Goal: Navigation & Orientation: Find specific page/section

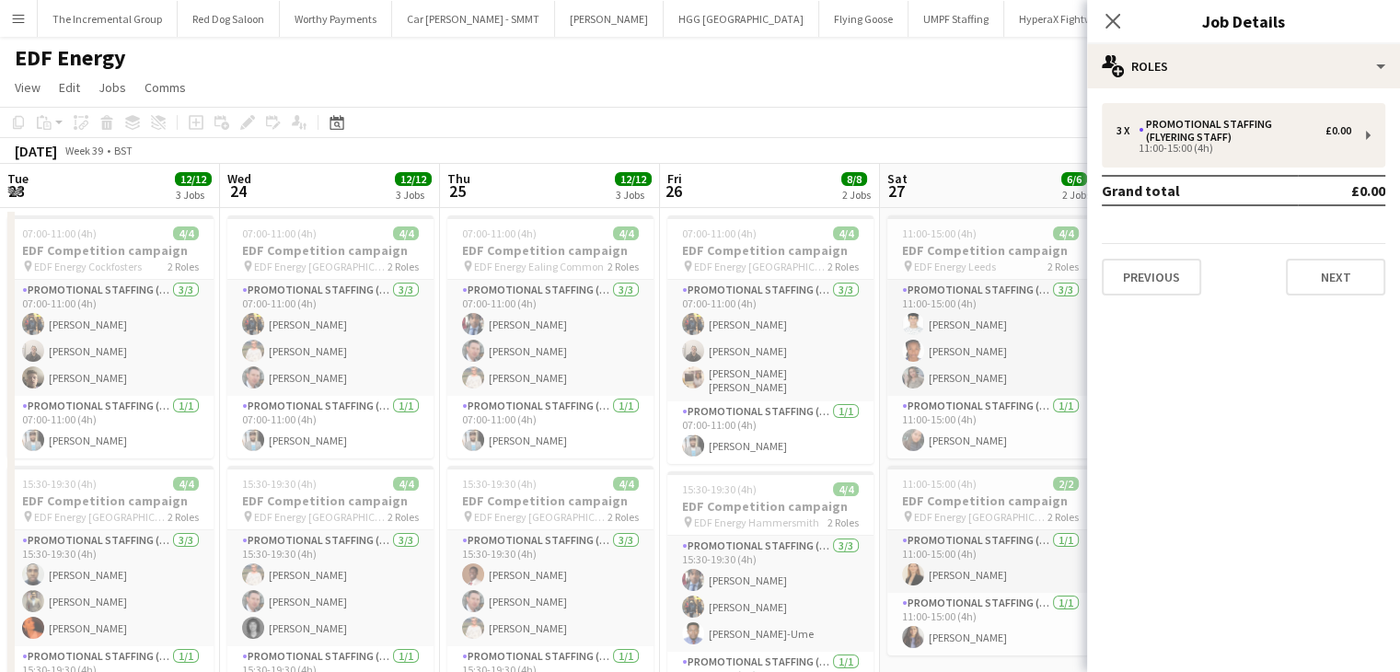
scroll to position [0, 633]
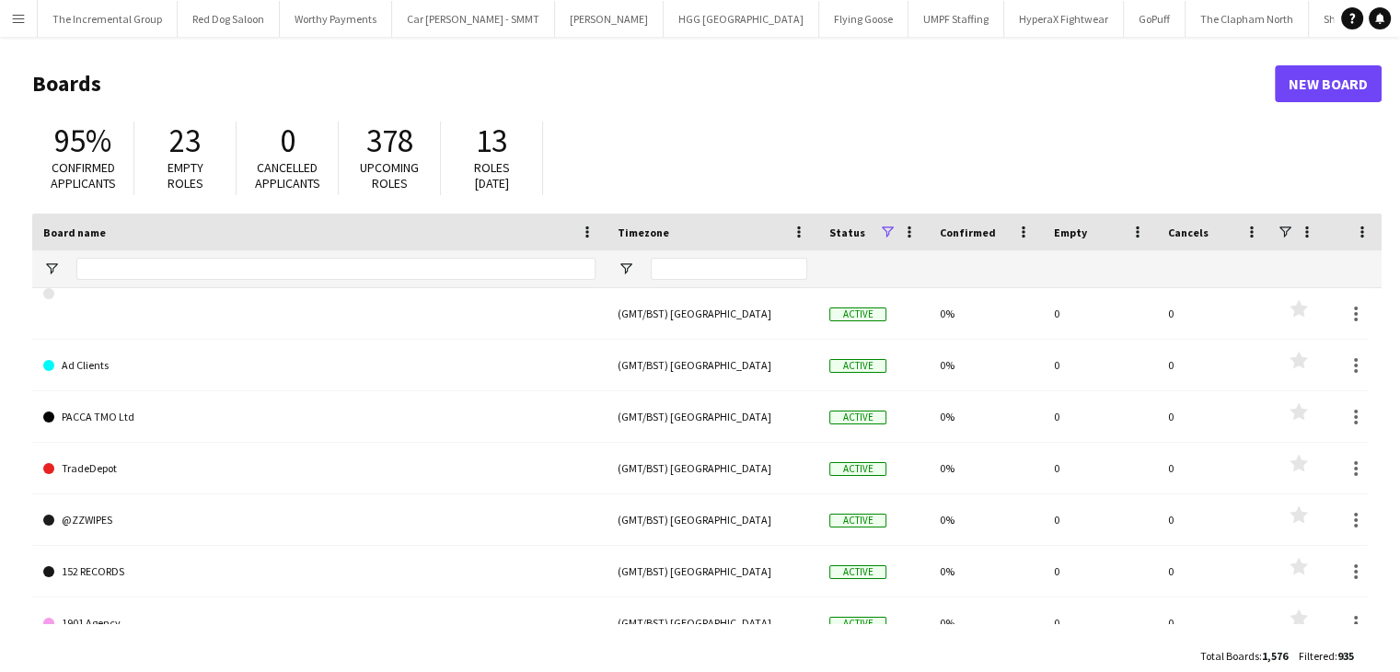
click at [24, 11] on app-icon "Menu" at bounding box center [18, 18] width 15 height 15
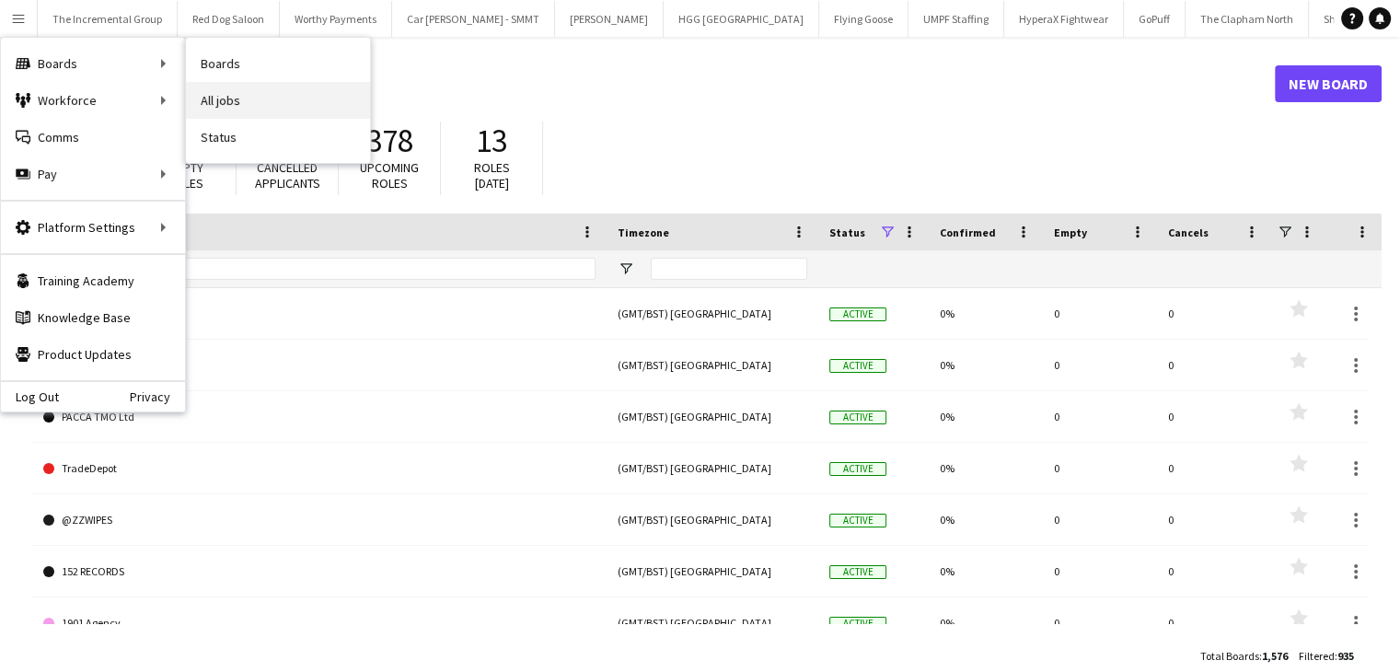
click at [246, 106] on link "All jobs" at bounding box center [278, 100] width 184 height 37
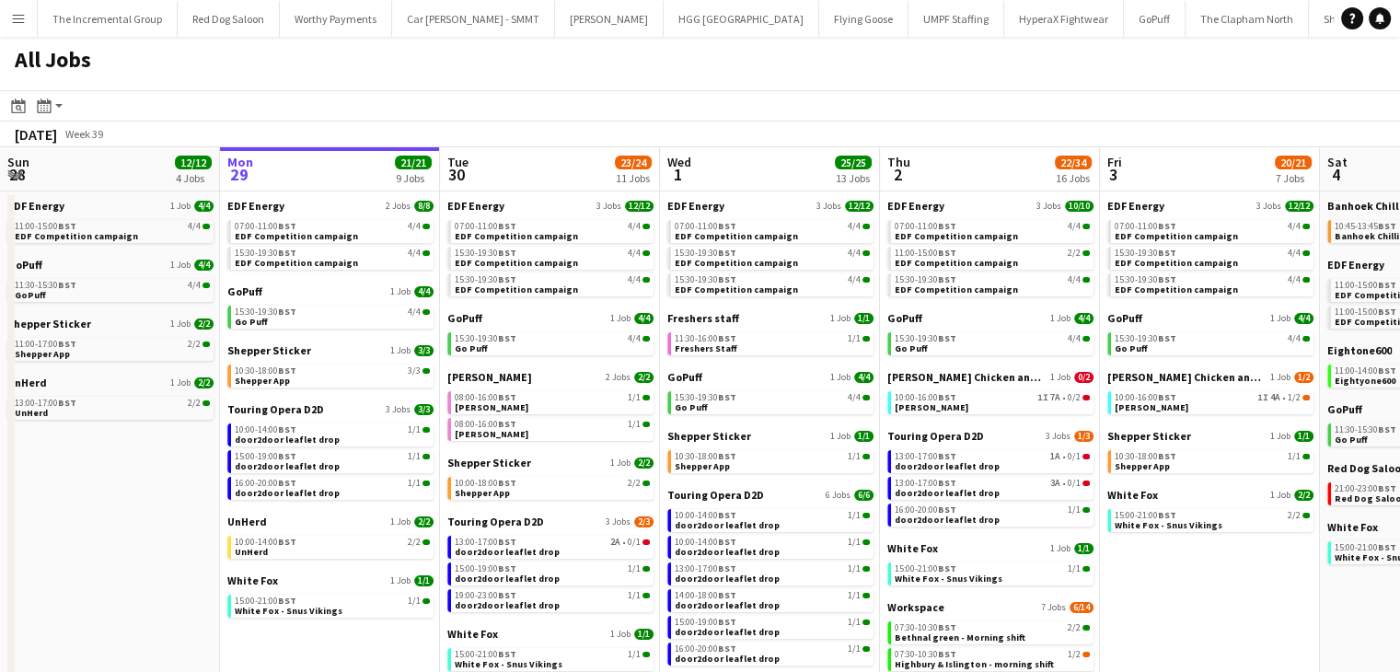
scroll to position [0, 451]
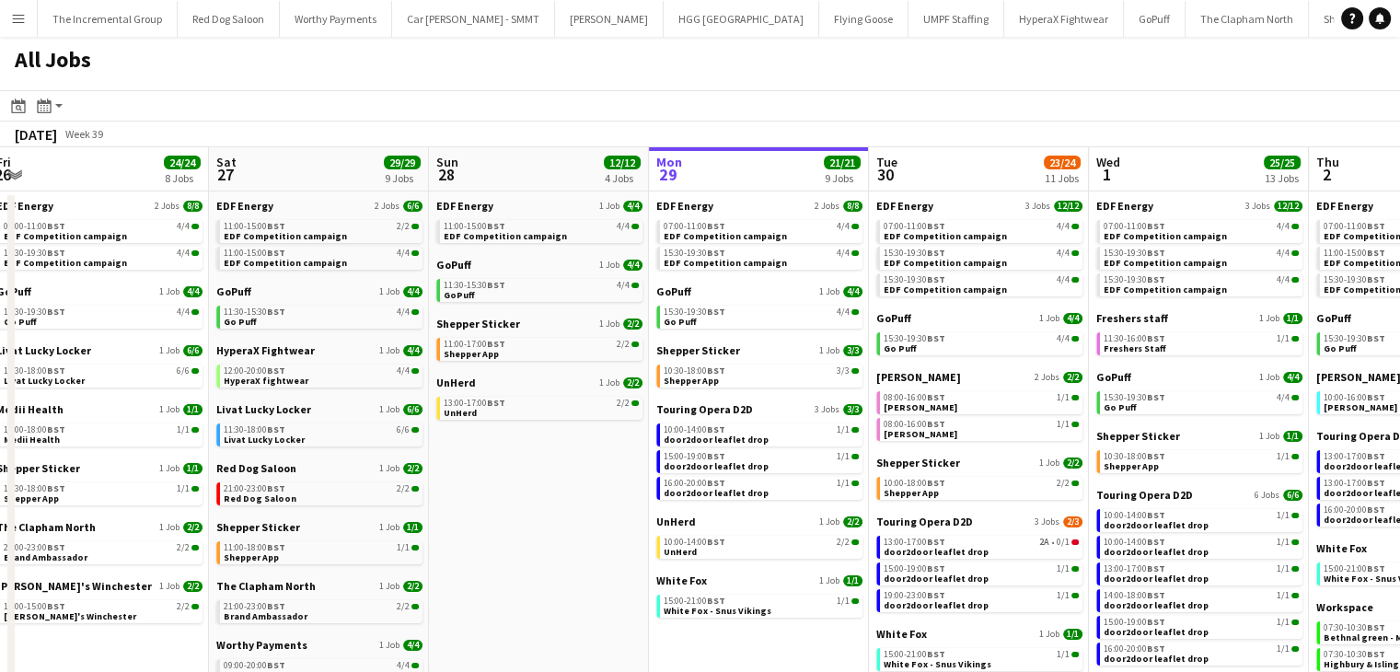
drag, startPoint x: 274, startPoint y: 286, endPoint x: 655, endPoint y: 286, distance: 380.9
click at [655, 286] on app-calendar-viewport "Wed 24 20/20 7 Jobs Thu 25 37/37 12 Jobs Fri 26 24/24 8 Jobs Sat 27 29/29 9 Job…" at bounding box center [700, 494] width 1400 height 695
click at [328, 239] on span "EDF Competition campaign" at bounding box center [285, 236] width 123 height 12
click at [294, 317] on link "11:30-15:30 BST 4/4 Go Puff" at bounding box center [321, 315] width 195 height 21
click at [751, 259] on span "EDF Competition campaign" at bounding box center [724, 263] width 123 height 12
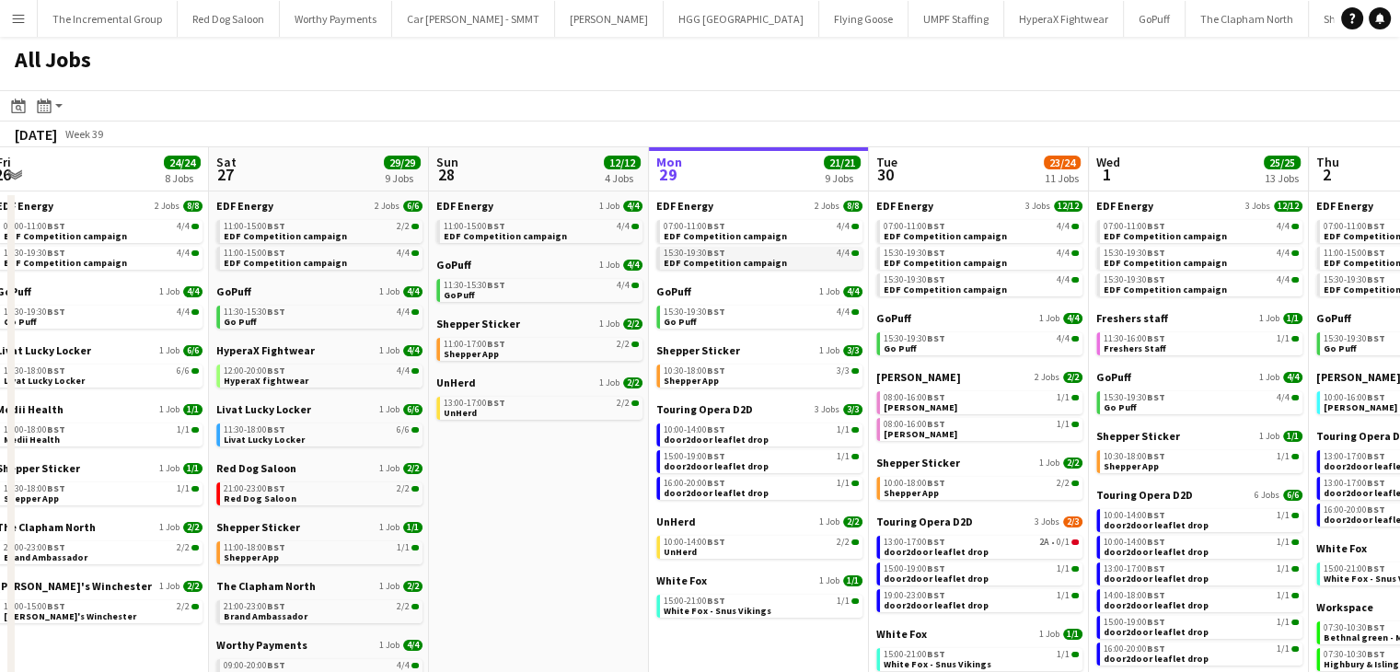
click at [714, 257] on span "EDF Competition campaign" at bounding box center [724, 263] width 123 height 12
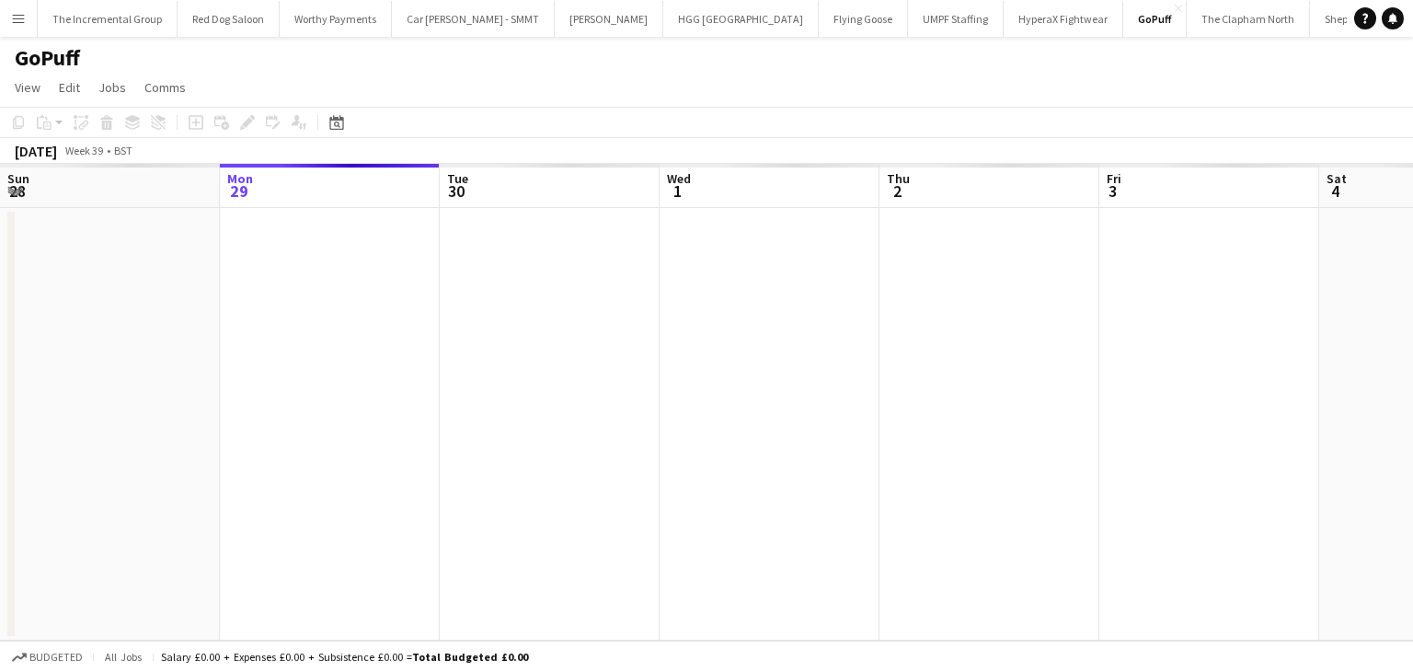
scroll to position [0, 633]
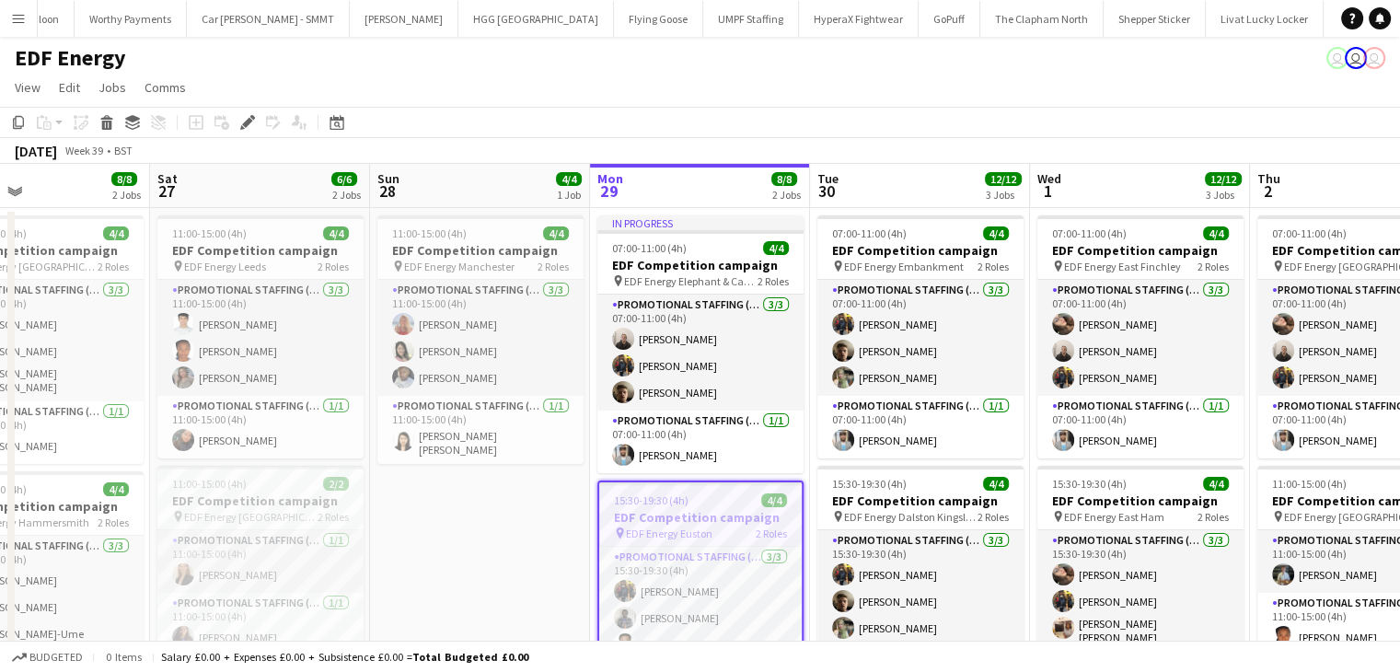
scroll to position [0, 548]
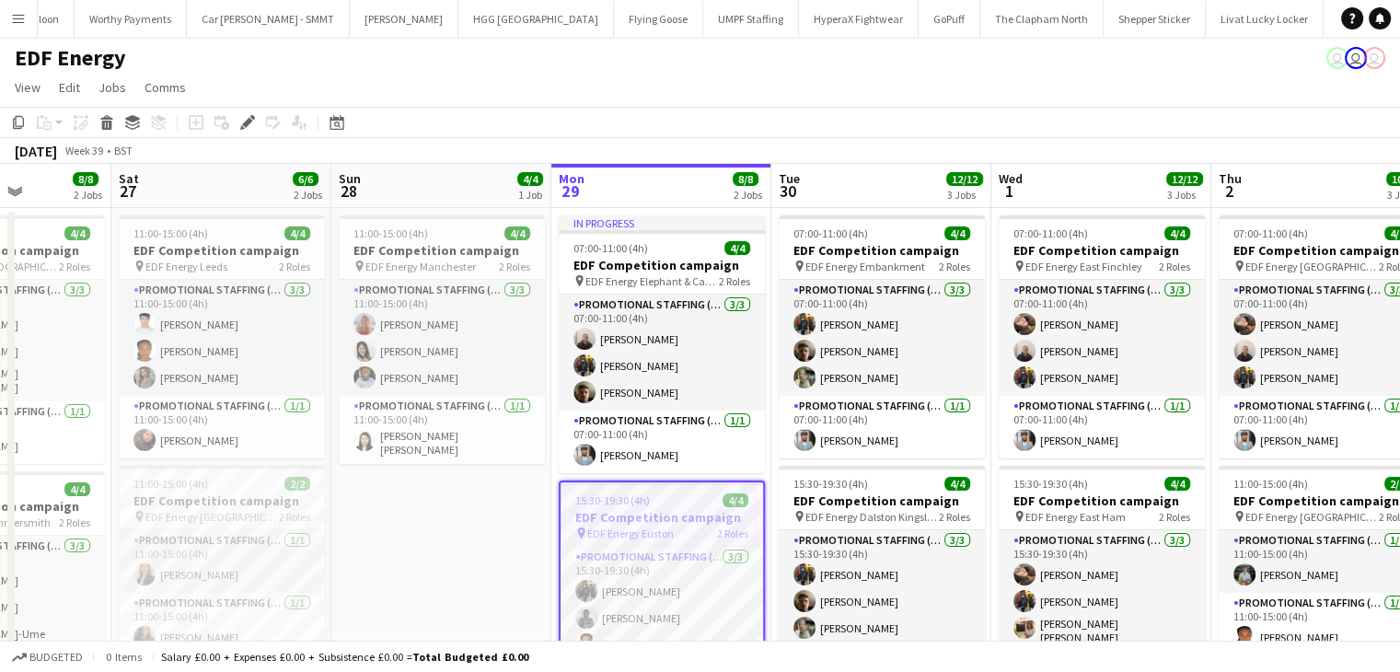
drag, startPoint x: 368, startPoint y: 623, endPoint x: 673, endPoint y: 589, distance: 306.5
click at [673, 589] on app-calendar-viewport "Wed 24 12/12 3 Jobs Thu 25 12/12 3 Jobs Fri 26 8/8 2 Jobs Sat 27 6/6 2 Jobs Sun…" at bounding box center [700, 612] width 1400 height 897
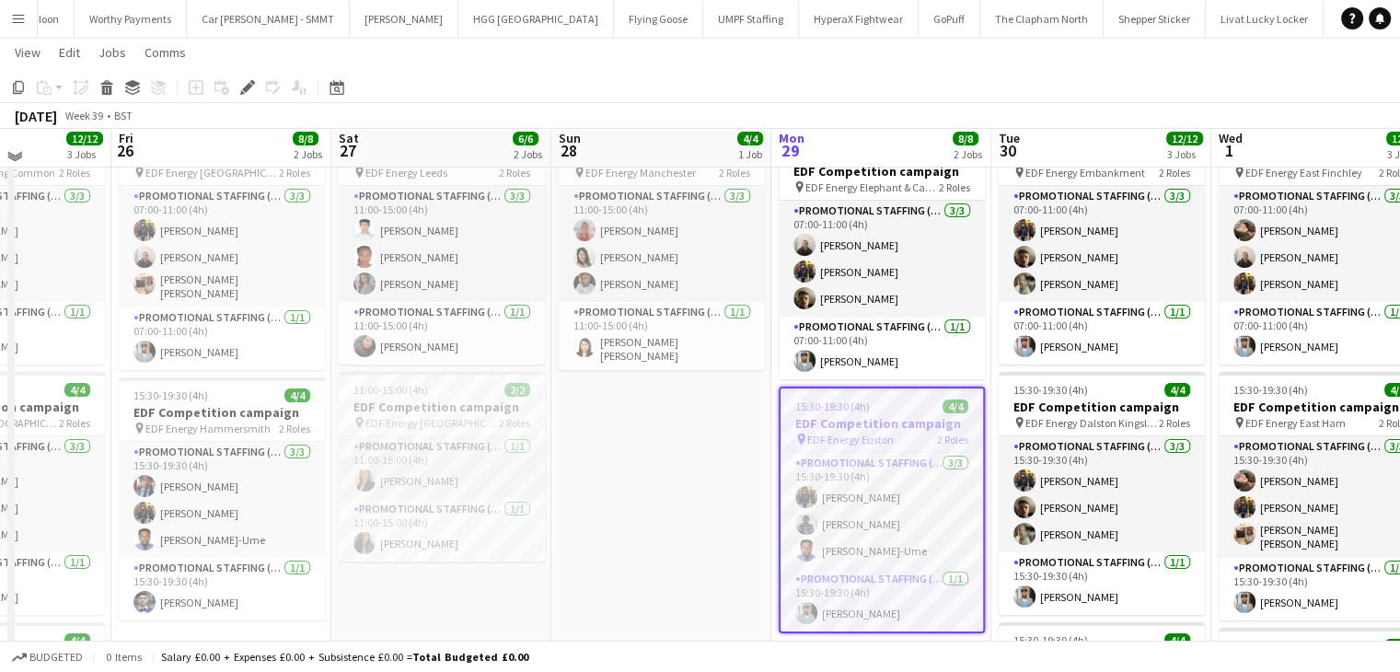
scroll to position [0, 0]
